Goal: Task Accomplishment & Management: Use online tool/utility

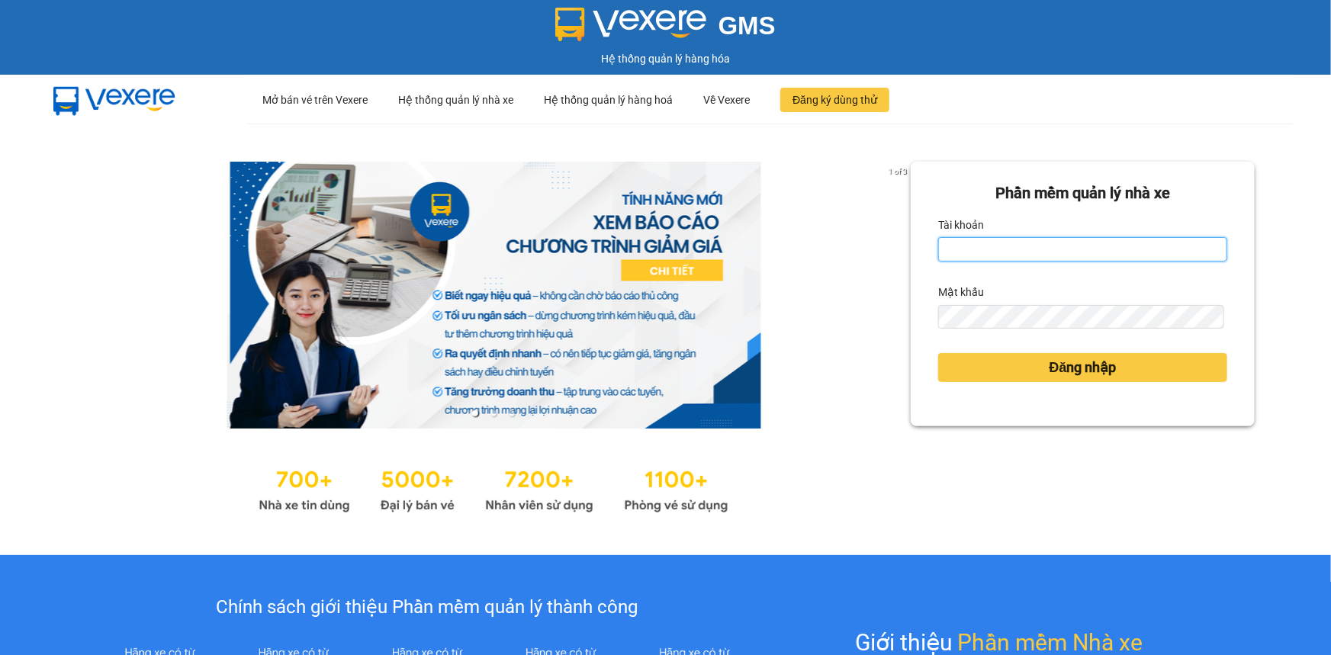
click at [960, 252] on input "Tài khoản" at bounding box center [1082, 249] width 289 height 24
type input "lienphuong.vtp"
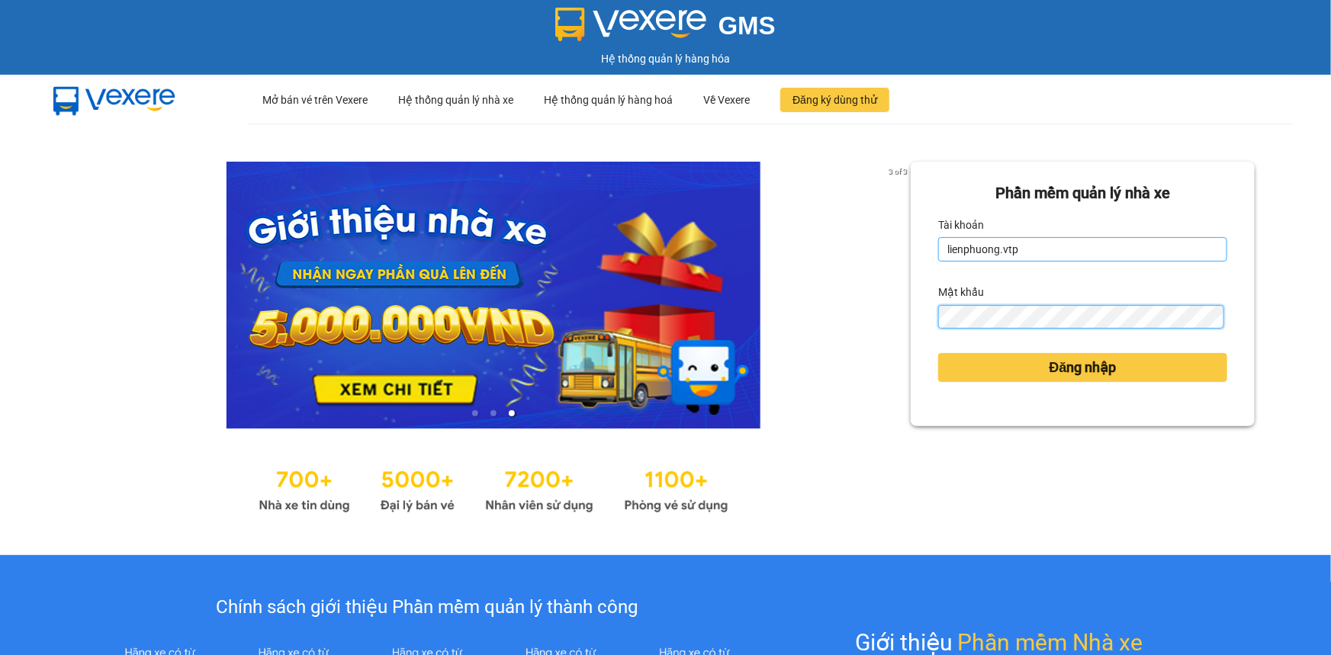
click at [938, 353] on button "Đăng nhập" at bounding box center [1082, 367] width 289 height 29
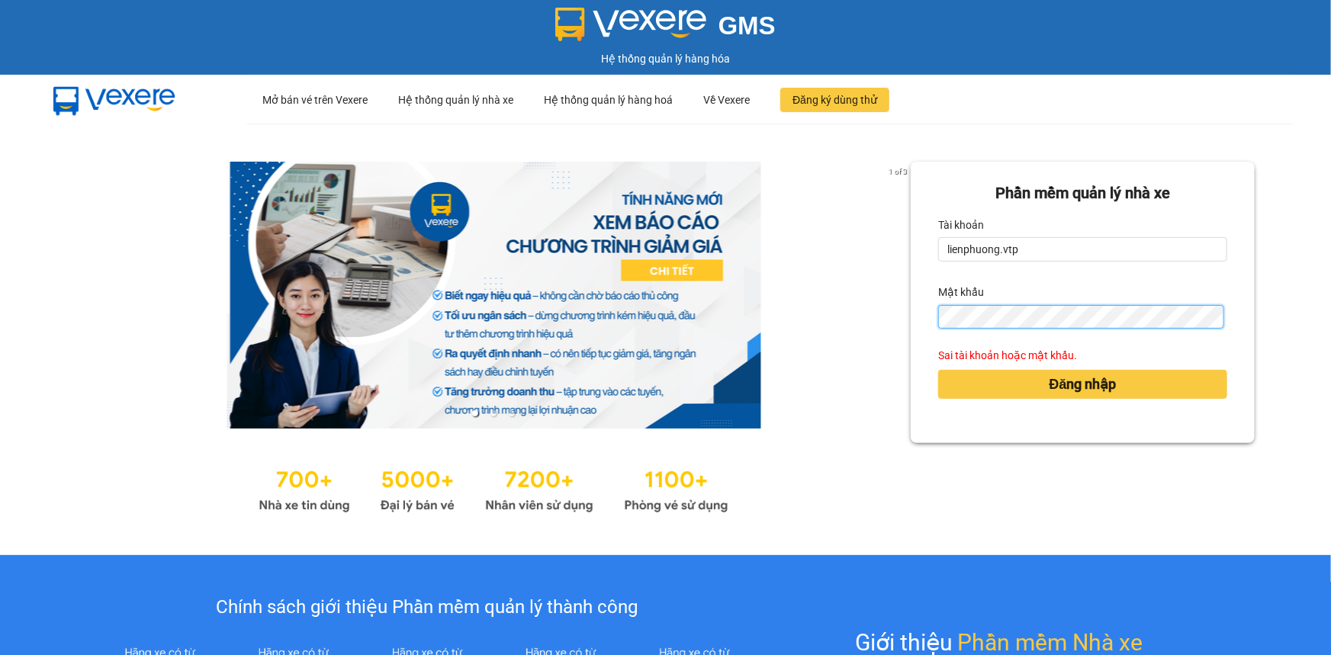
click at [855, 350] on div "1 of 3 Phần mềm quản lý nhà xe Tài khoản lienphuong.vtp Mật khẩu Sai tài khoản …" at bounding box center [665, 340] width 1331 height 432
click at [938, 370] on button "Đăng nhập" at bounding box center [1082, 384] width 289 height 29
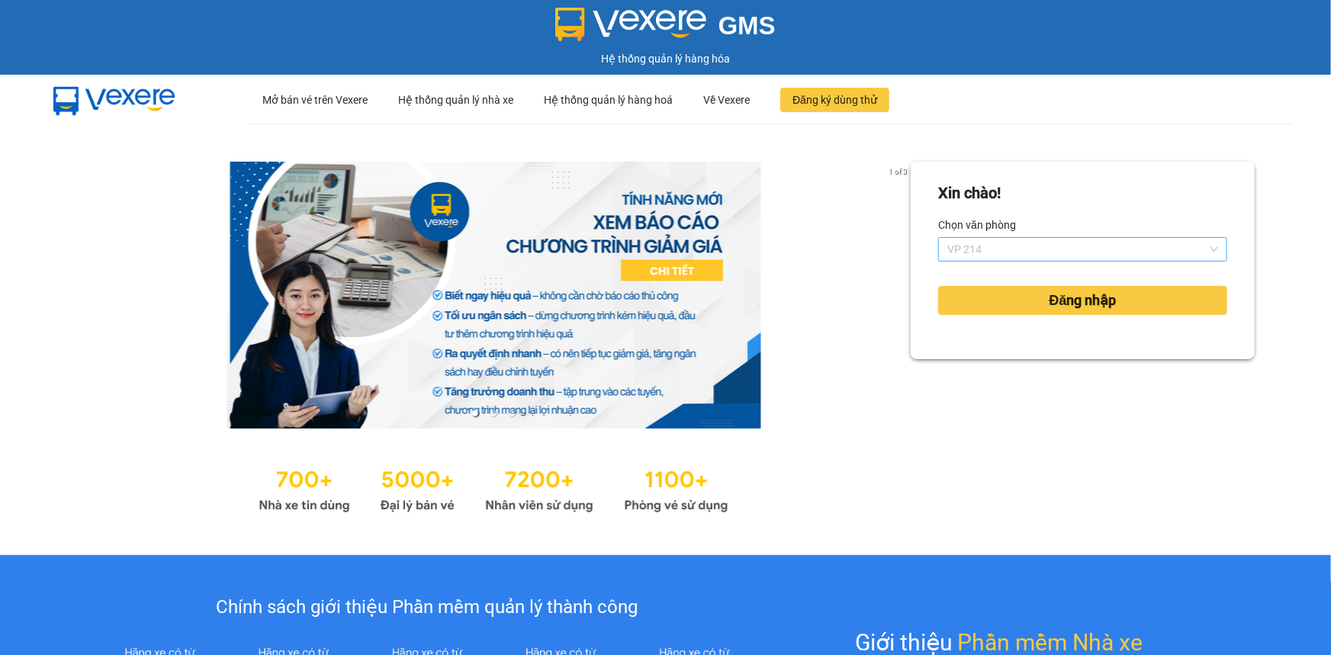
click at [1031, 249] on span "VP 214" at bounding box center [1082, 249] width 271 height 23
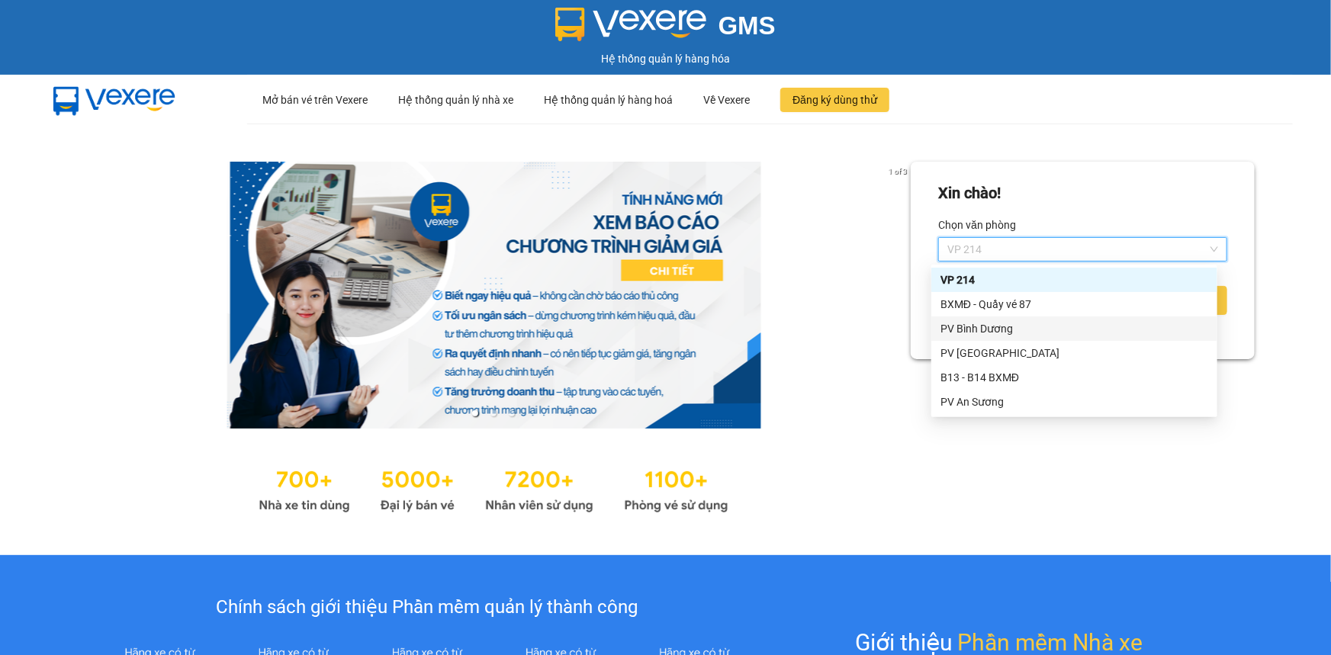
click at [1007, 328] on div "PV Bình Dương" at bounding box center [1075, 328] width 268 height 17
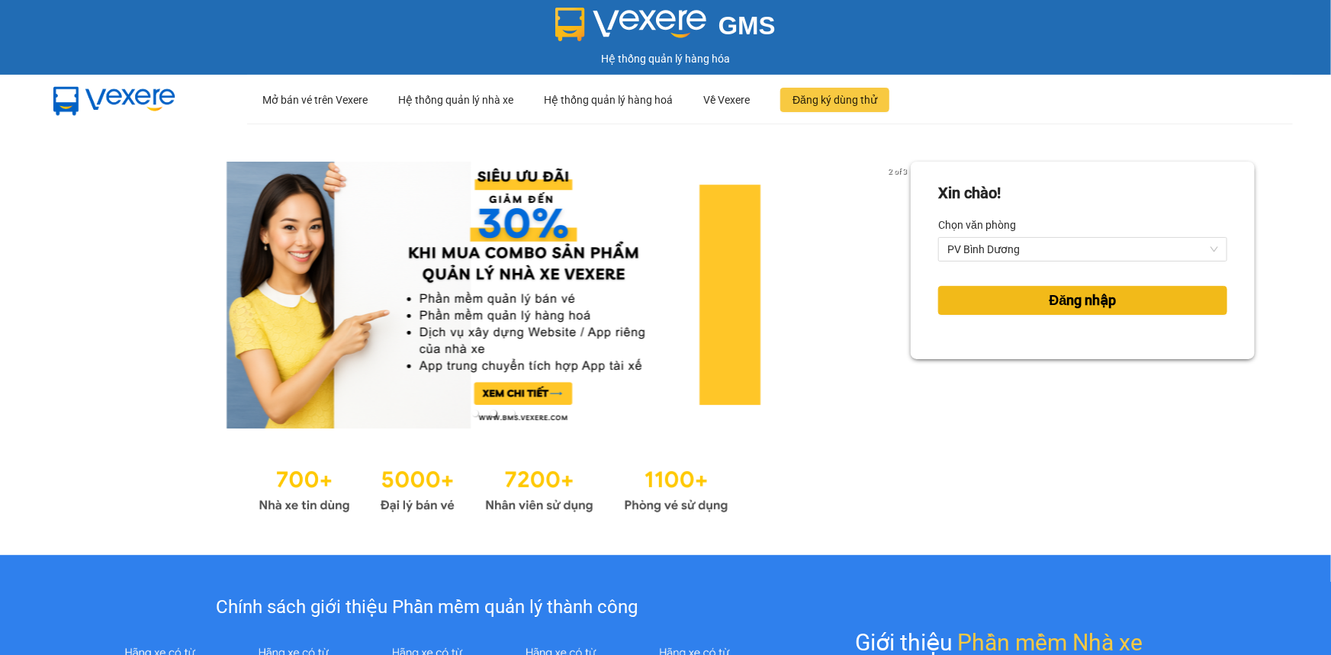
click at [1054, 301] on span "Đăng nhập" at bounding box center [1083, 300] width 67 height 21
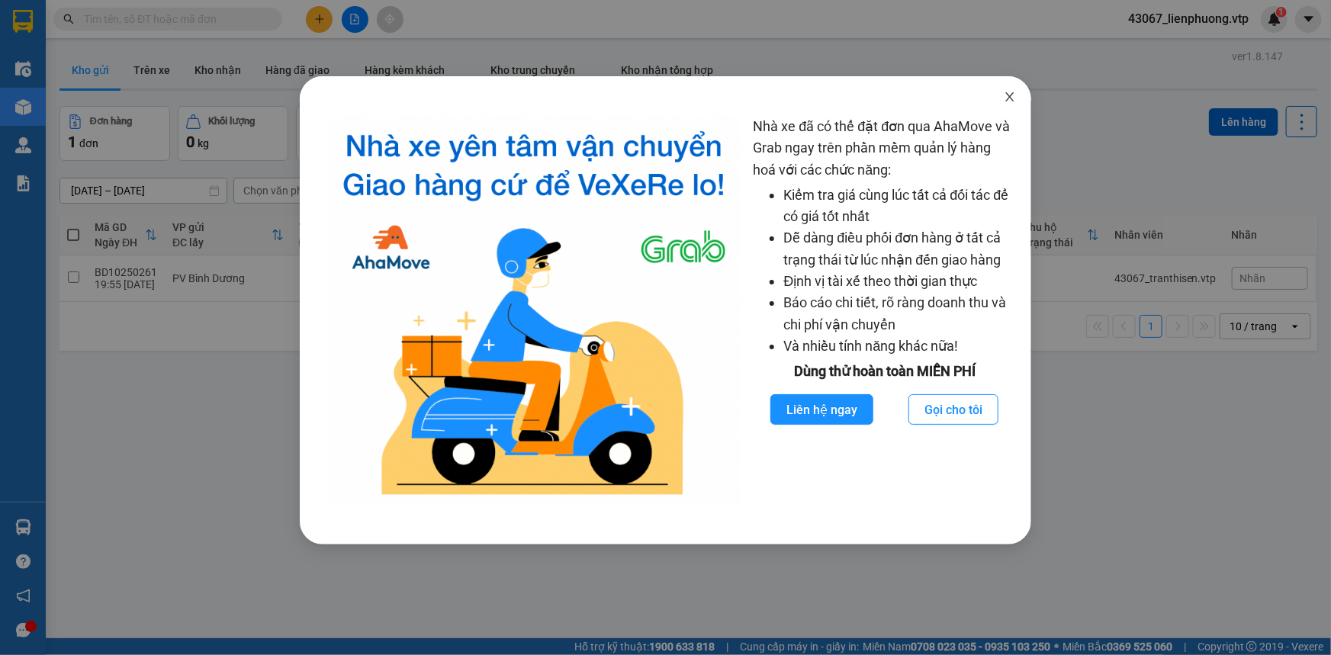
click at [1009, 95] on icon "close" at bounding box center [1010, 97] width 12 height 12
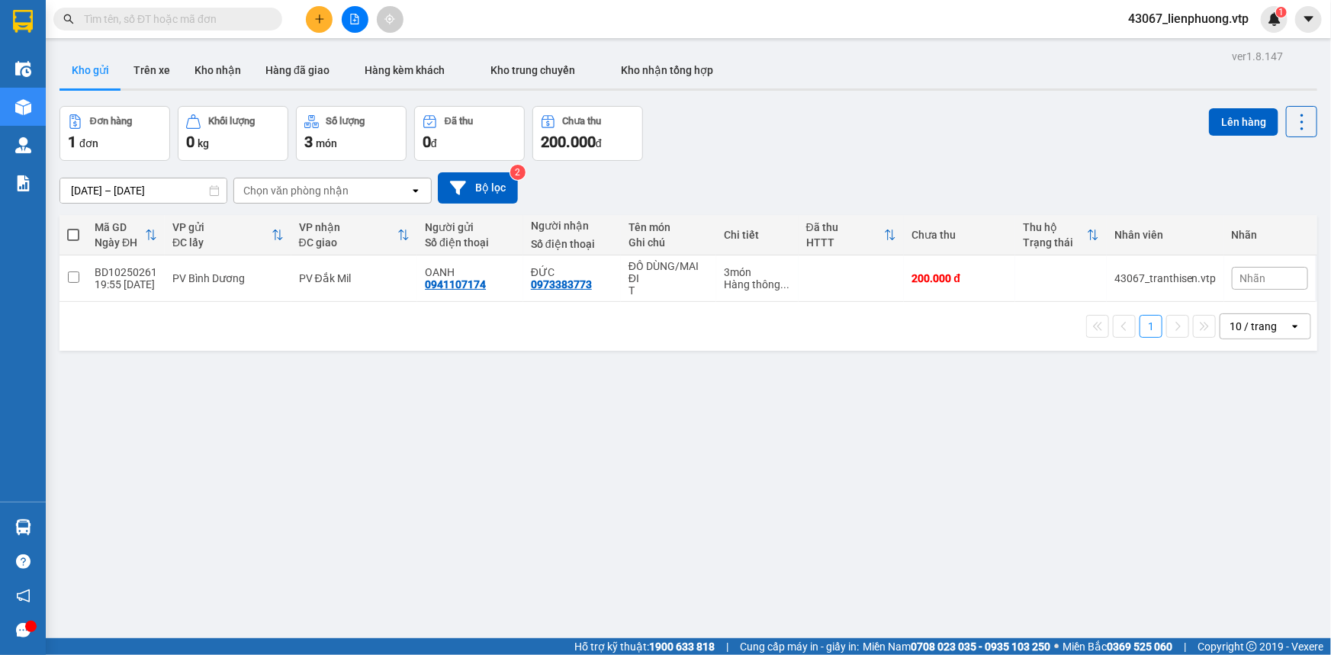
click at [534, 488] on div "ver 1.8.147 Kho gửi Trên xe Kho nhận Hàng đã giao Hàng kèm khách Kho trung chuy…" at bounding box center [688, 373] width 1270 height 655
drag, startPoint x: 290, startPoint y: 579, endPoint x: 304, endPoint y: 572, distance: 15.4
click at [290, 579] on div "ver 1.8.147 Kho gửi Trên xe Kho nhận Hàng đã giao Hàng kèm khách Kho trung chuy…" at bounding box center [688, 373] width 1270 height 655
click at [547, 414] on div "ver 1.8.147 Kho gửi Trên xe Kho nhận Hàng đã giao Hàng kèm khách Kho trung chuy…" at bounding box center [688, 373] width 1270 height 655
